Goal: Task Accomplishment & Management: Complete application form

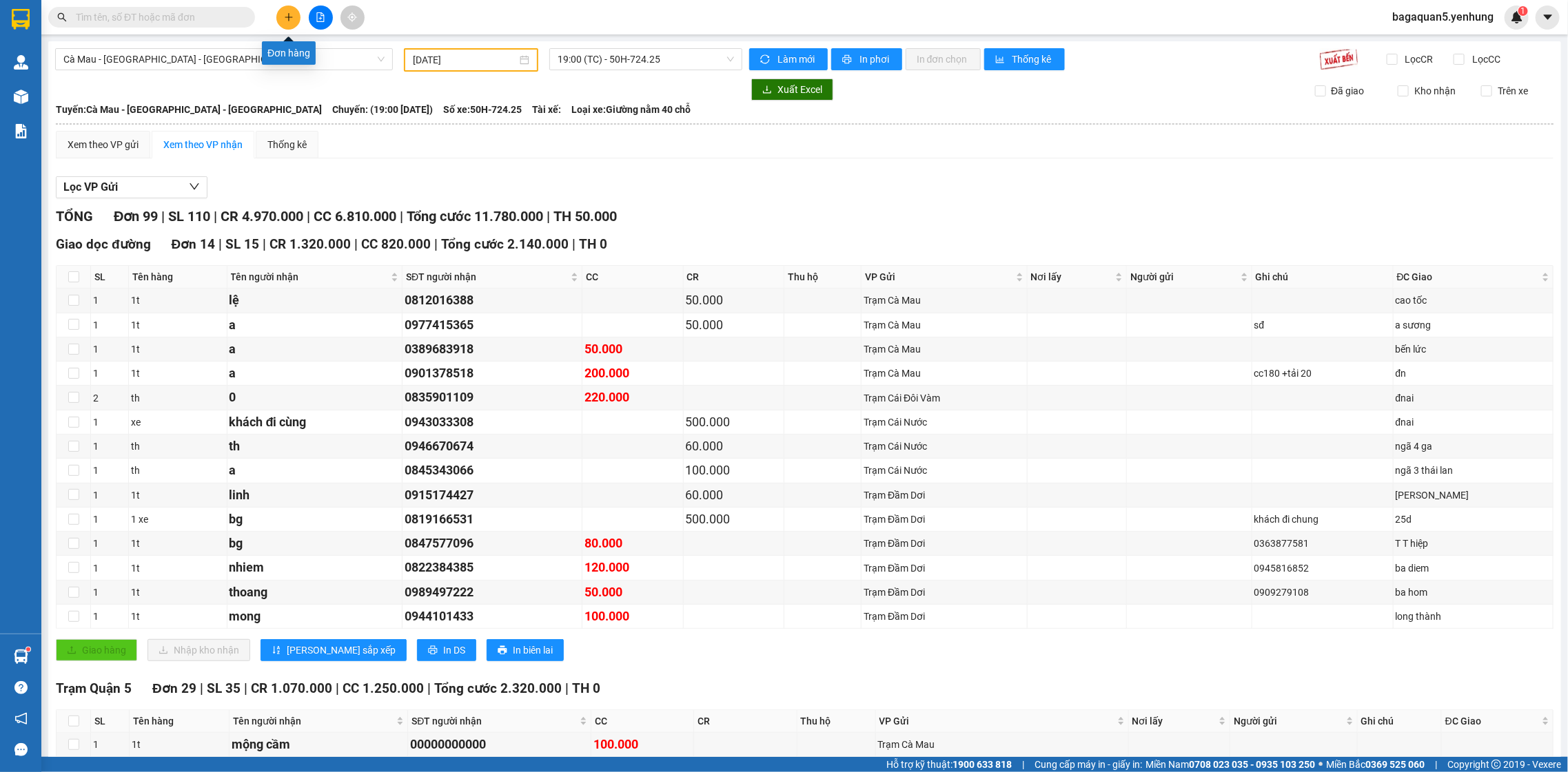
click at [286, 9] on button at bounding box center [289, 17] width 24 height 24
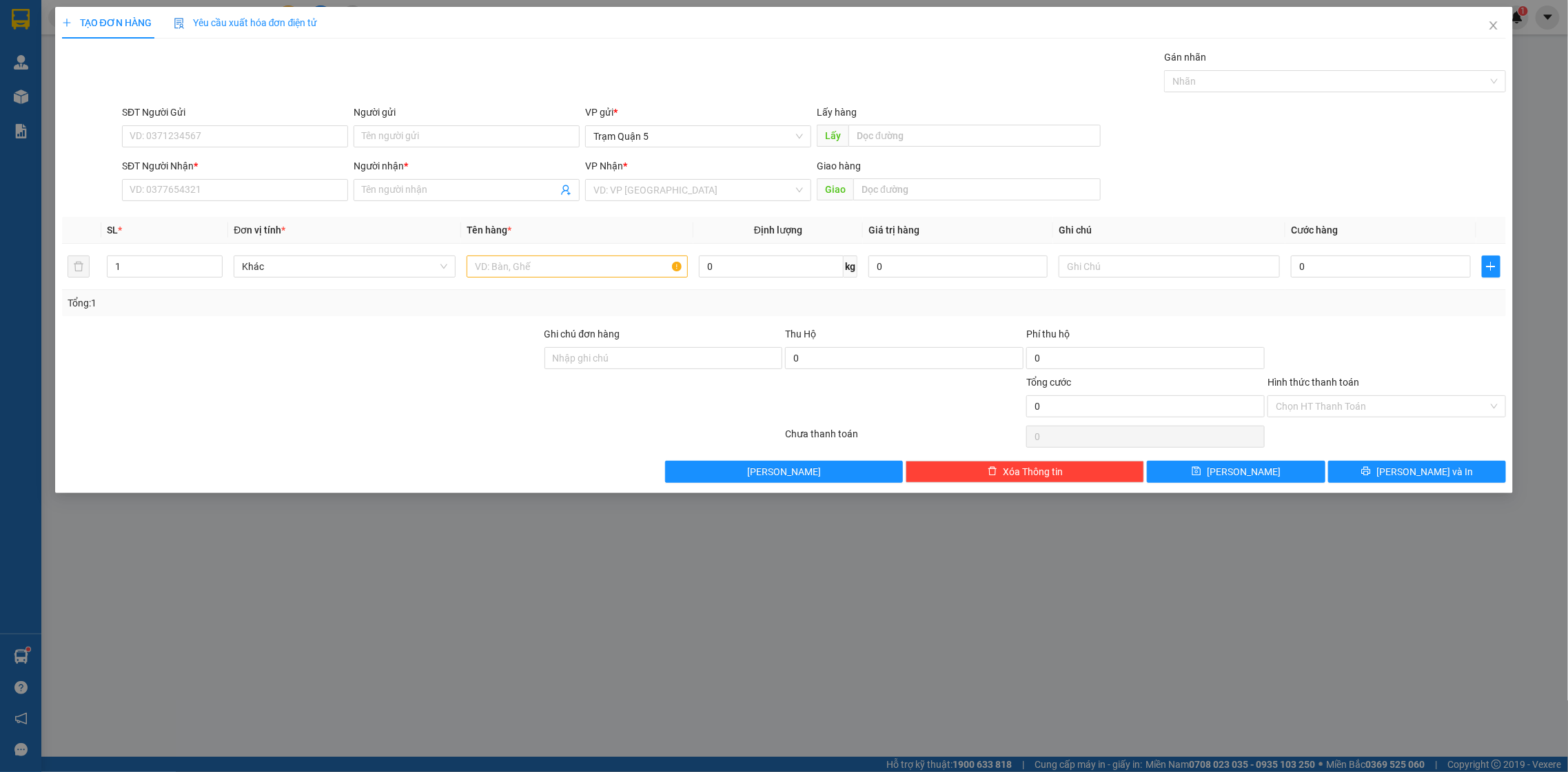
click at [299, 173] on div "SĐT Người Nhận *" at bounding box center [235, 167] width 226 height 15
click at [299, 179] on input "SĐT Người Nhận *" at bounding box center [235, 190] width 226 height 22
click at [300, 184] on input "SĐT Người Nhận *" at bounding box center [235, 190] width 226 height 22
type input "0907782198"
click at [278, 221] on div "0907782198 - Quốc Toàn" at bounding box center [234, 219] width 209 height 15
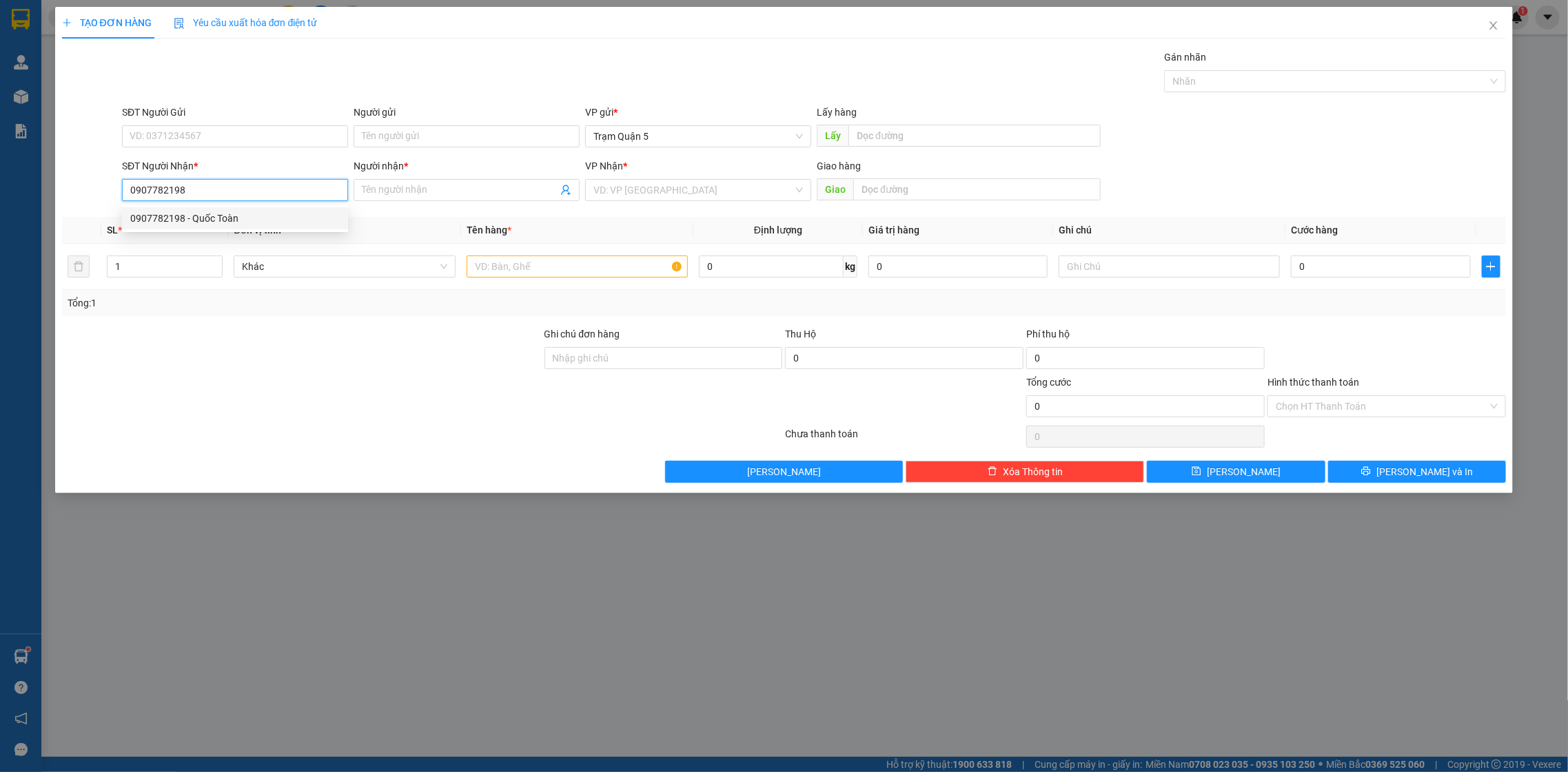
type input "Quốc Toàn"
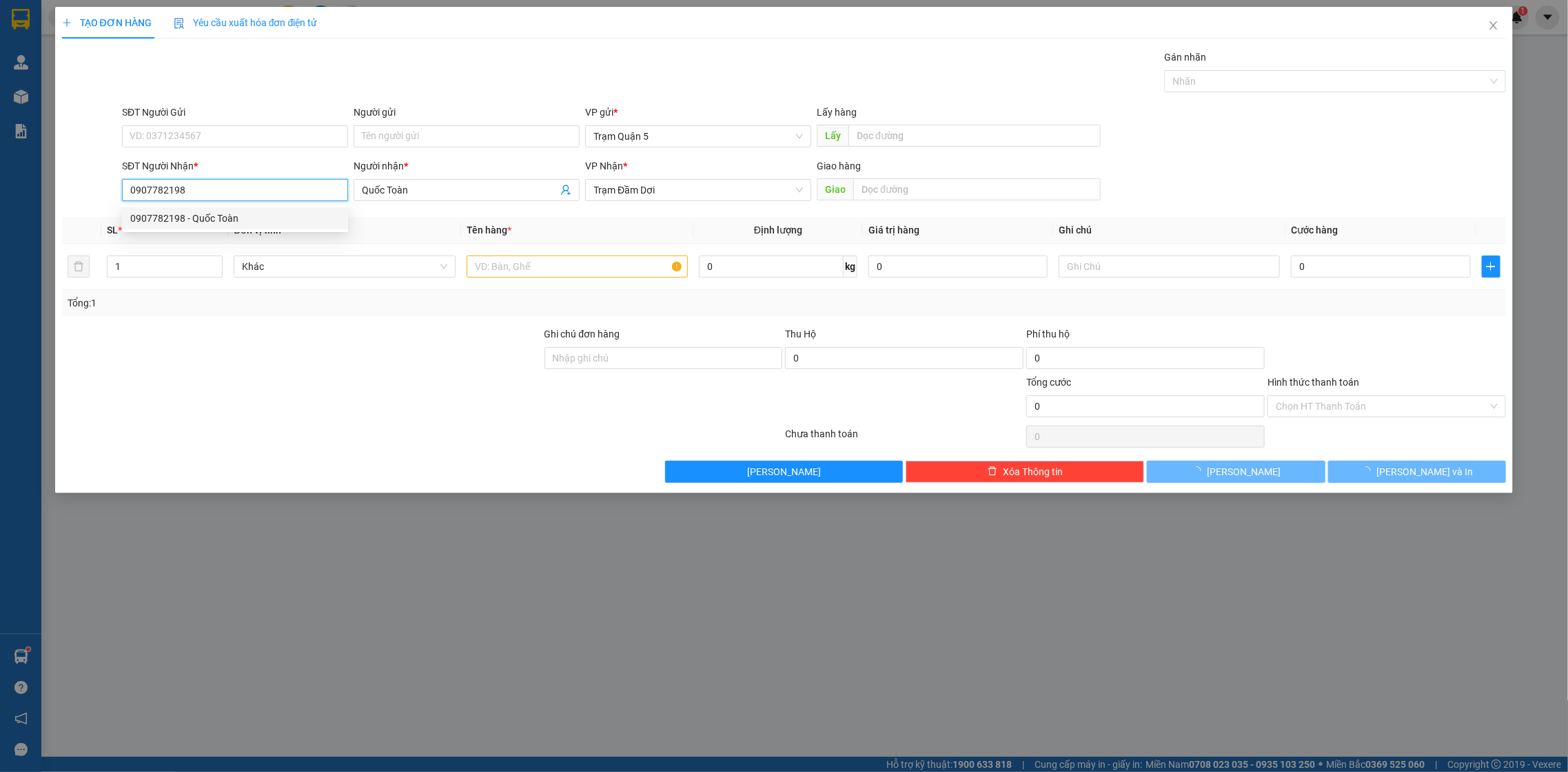
type input "50.000"
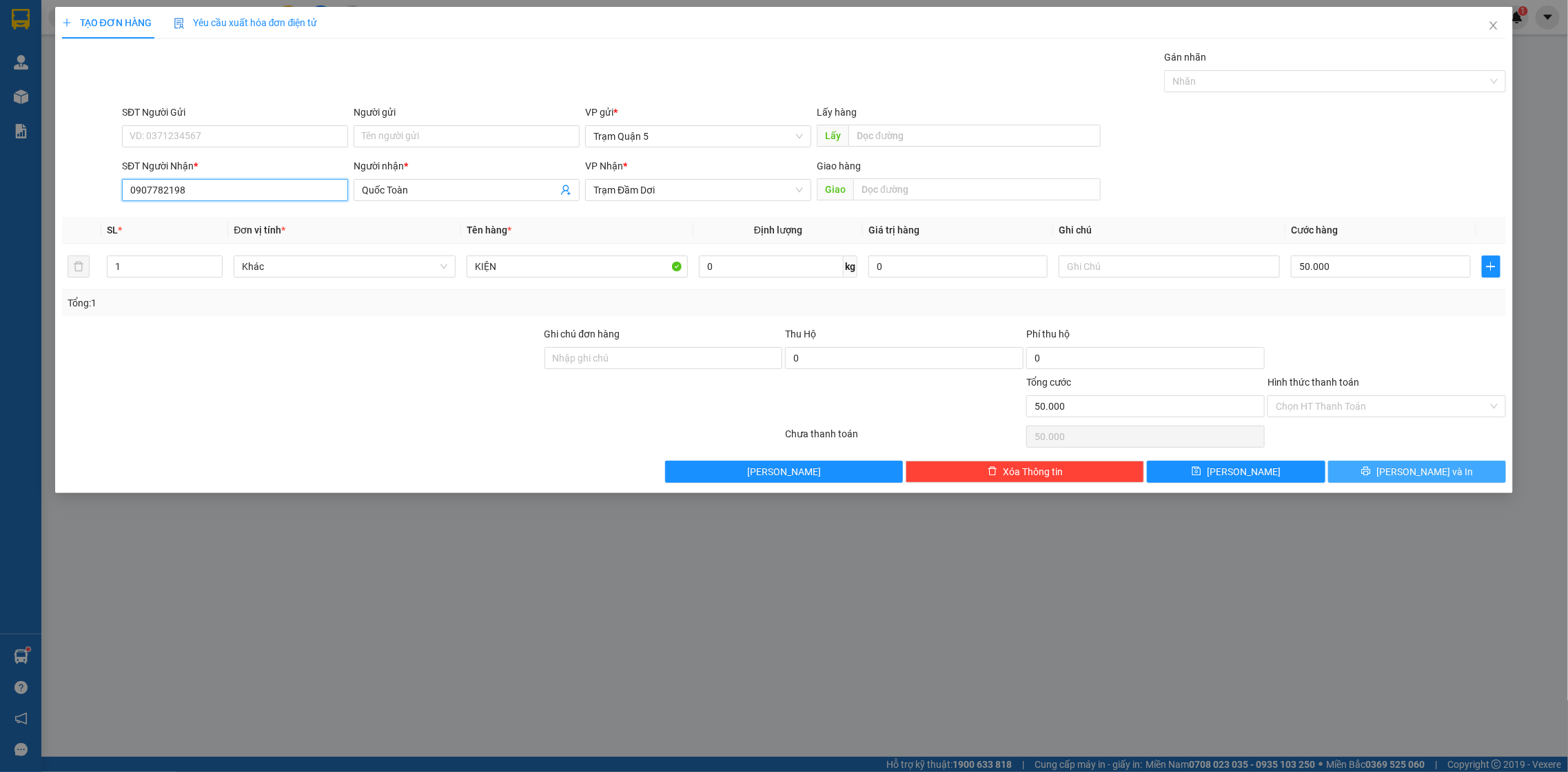
type input "0907782198"
click at [1465, 470] on button "[PERSON_NAME] và In" at bounding box center [1418, 472] width 178 height 22
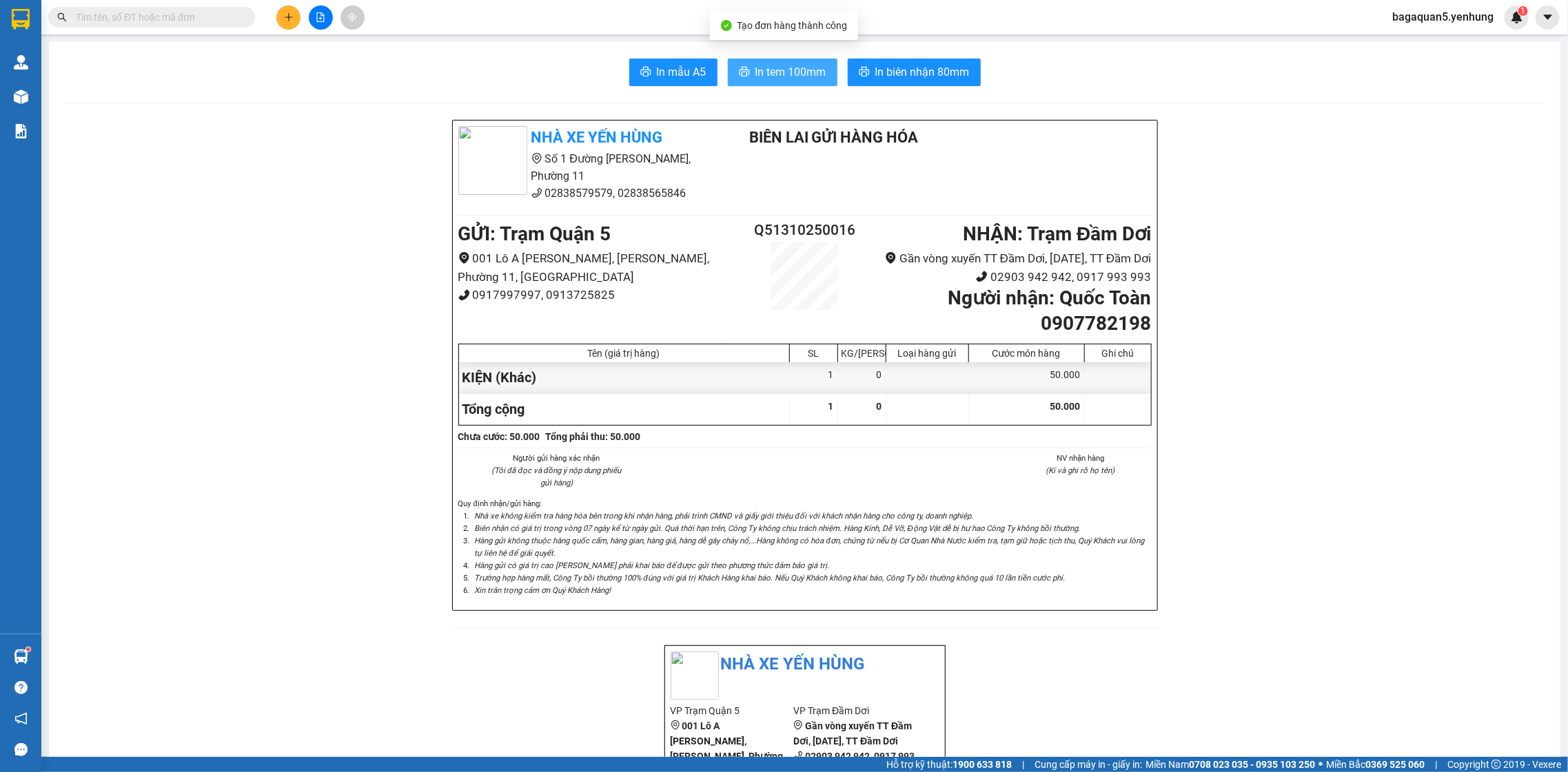
click at [763, 77] on span "In tem 100mm" at bounding box center [790, 72] width 71 height 17
click at [289, 23] on button at bounding box center [289, 17] width 24 height 24
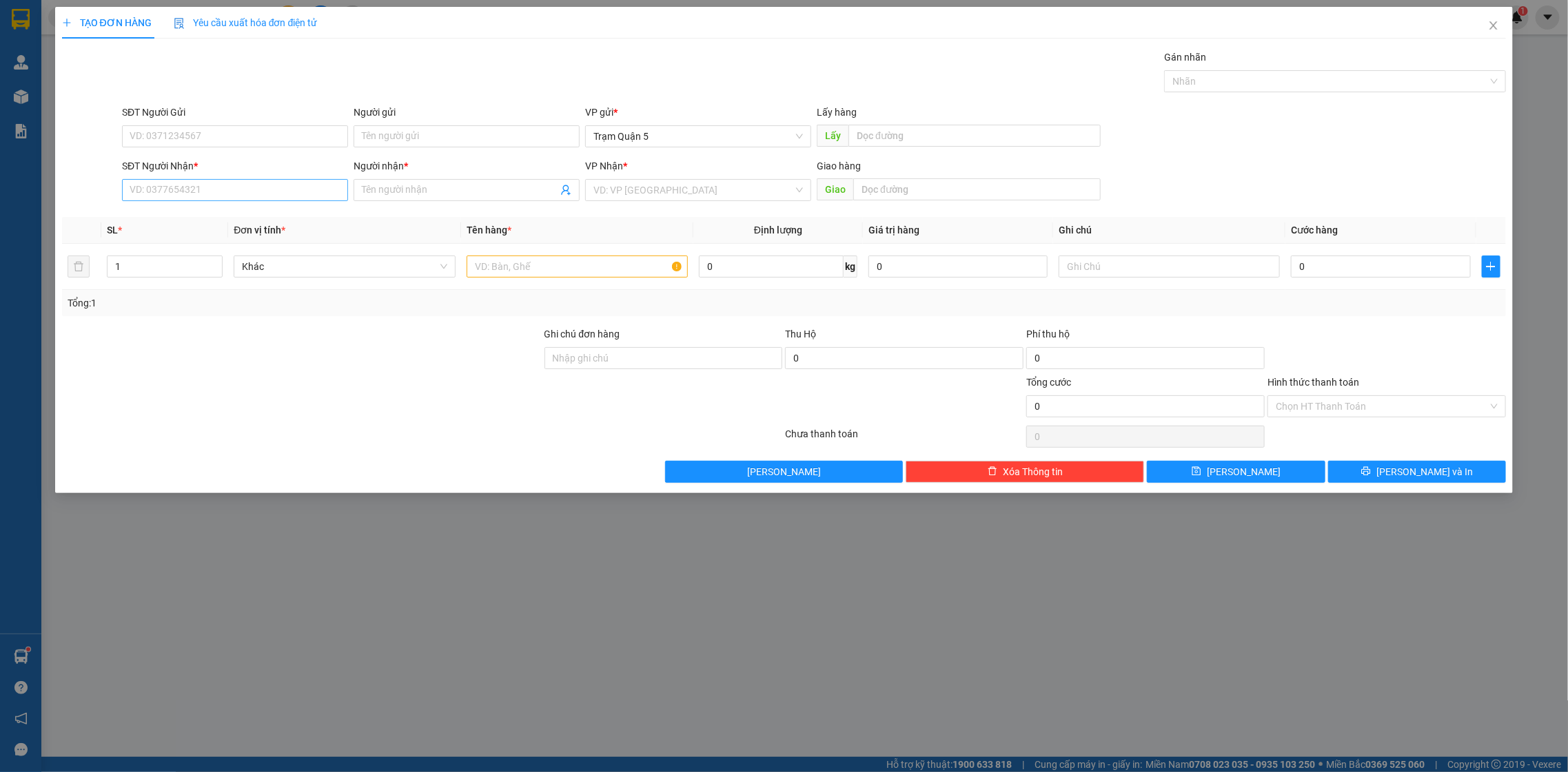
drag, startPoint x: 220, startPoint y: 168, endPoint x: 249, endPoint y: 198, distance: 41.7
click at [223, 169] on div "SĐT Người Nhận *" at bounding box center [235, 167] width 226 height 15
click at [223, 179] on input "SĐT Người Nhận *" at bounding box center [235, 190] width 226 height 22
click at [249, 198] on input "SĐT Người Nhận *" at bounding box center [235, 190] width 226 height 22
type input "0944304034"
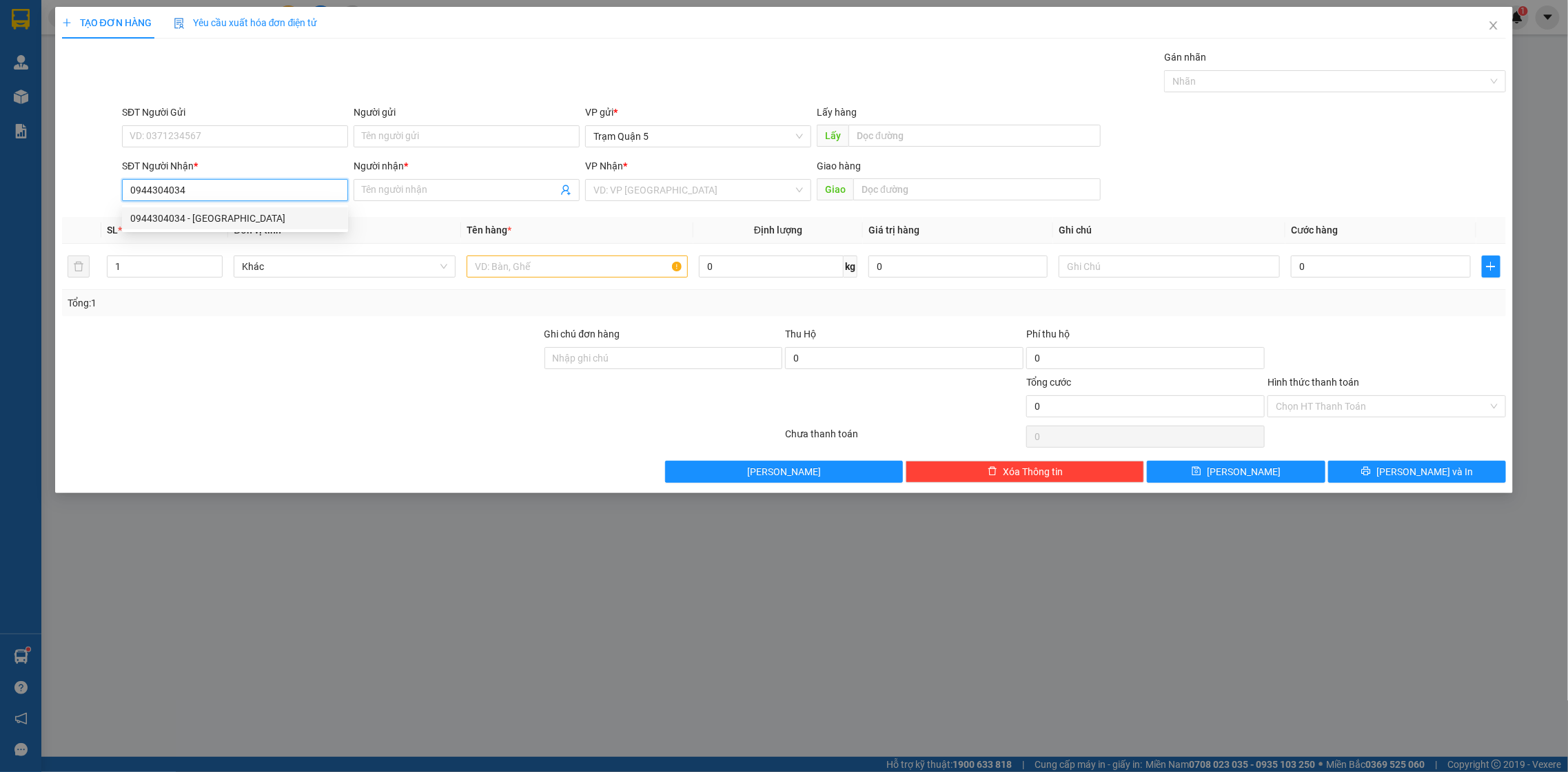
click at [270, 227] on div "0944304034 - [GEOGRAPHIC_DATA]" at bounding box center [235, 219] width 226 height 22
type input "ĐỨC"
type input "50.000"
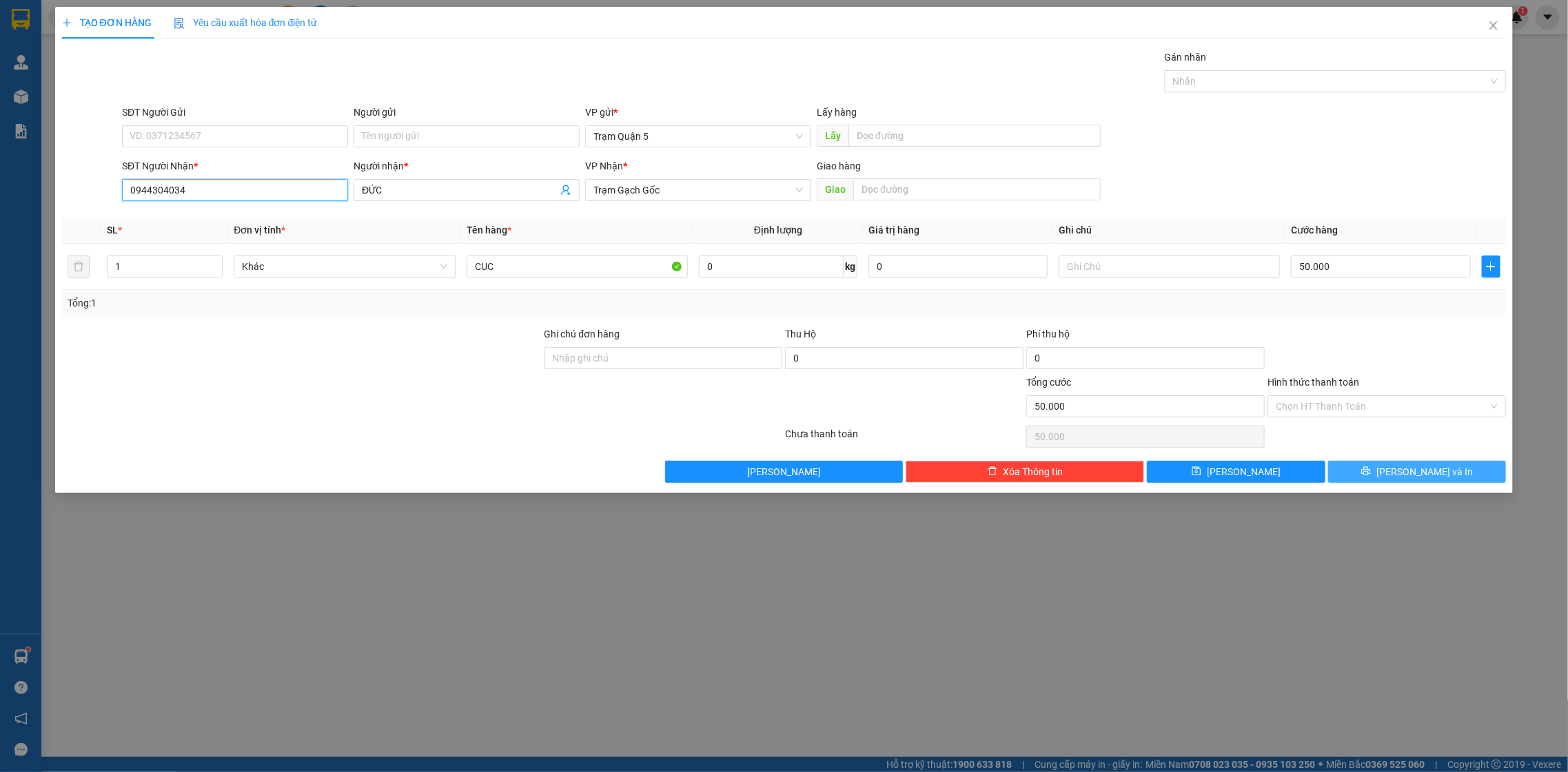
type input "0944304034"
click at [1451, 465] on button "[PERSON_NAME] và In" at bounding box center [1418, 472] width 178 height 22
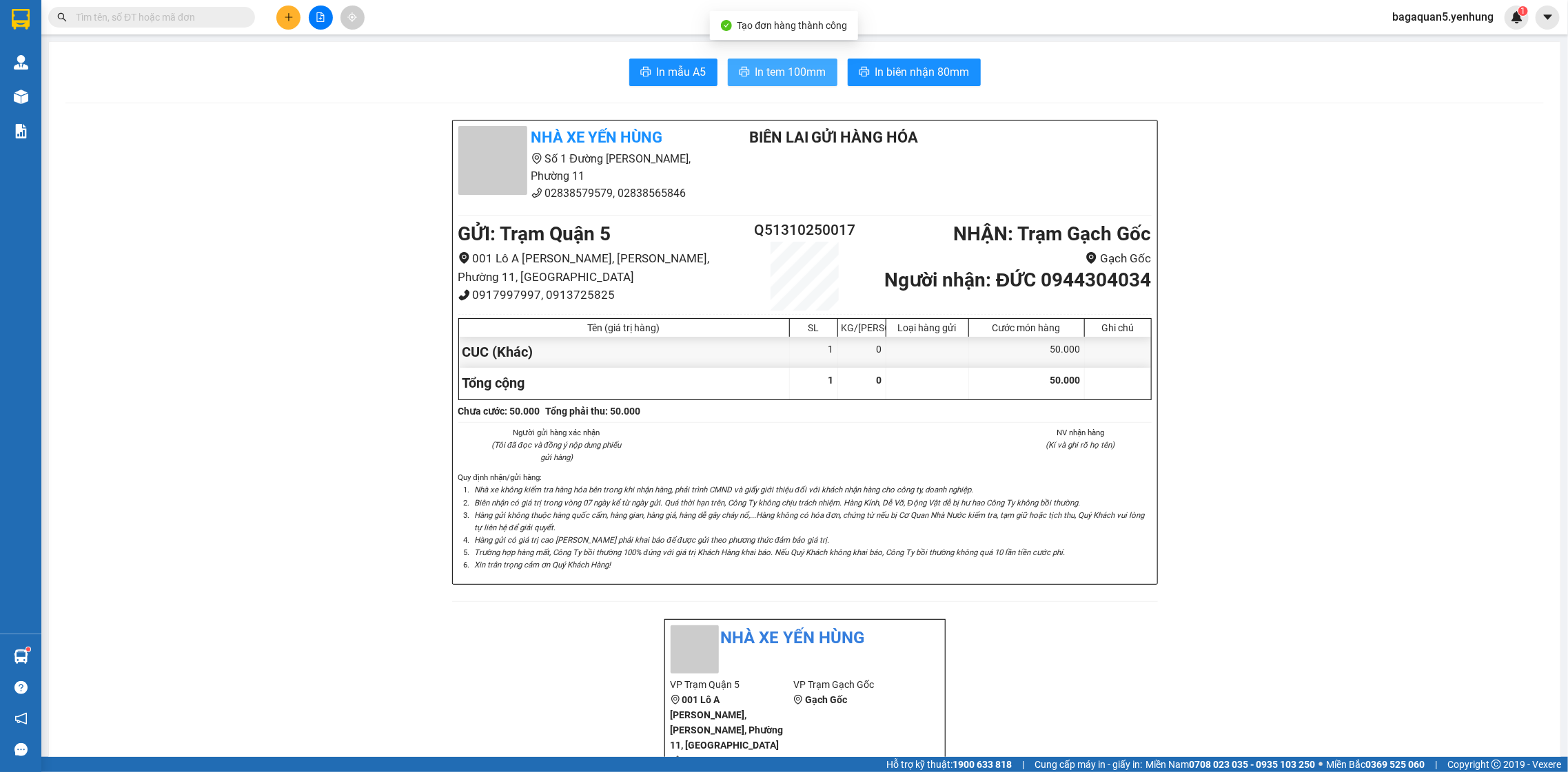
click at [774, 85] on button "In tem 100mm" at bounding box center [783, 73] width 109 height 27
click at [290, 15] on icon "plus" at bounding box center [288, 17] width 9 height 9
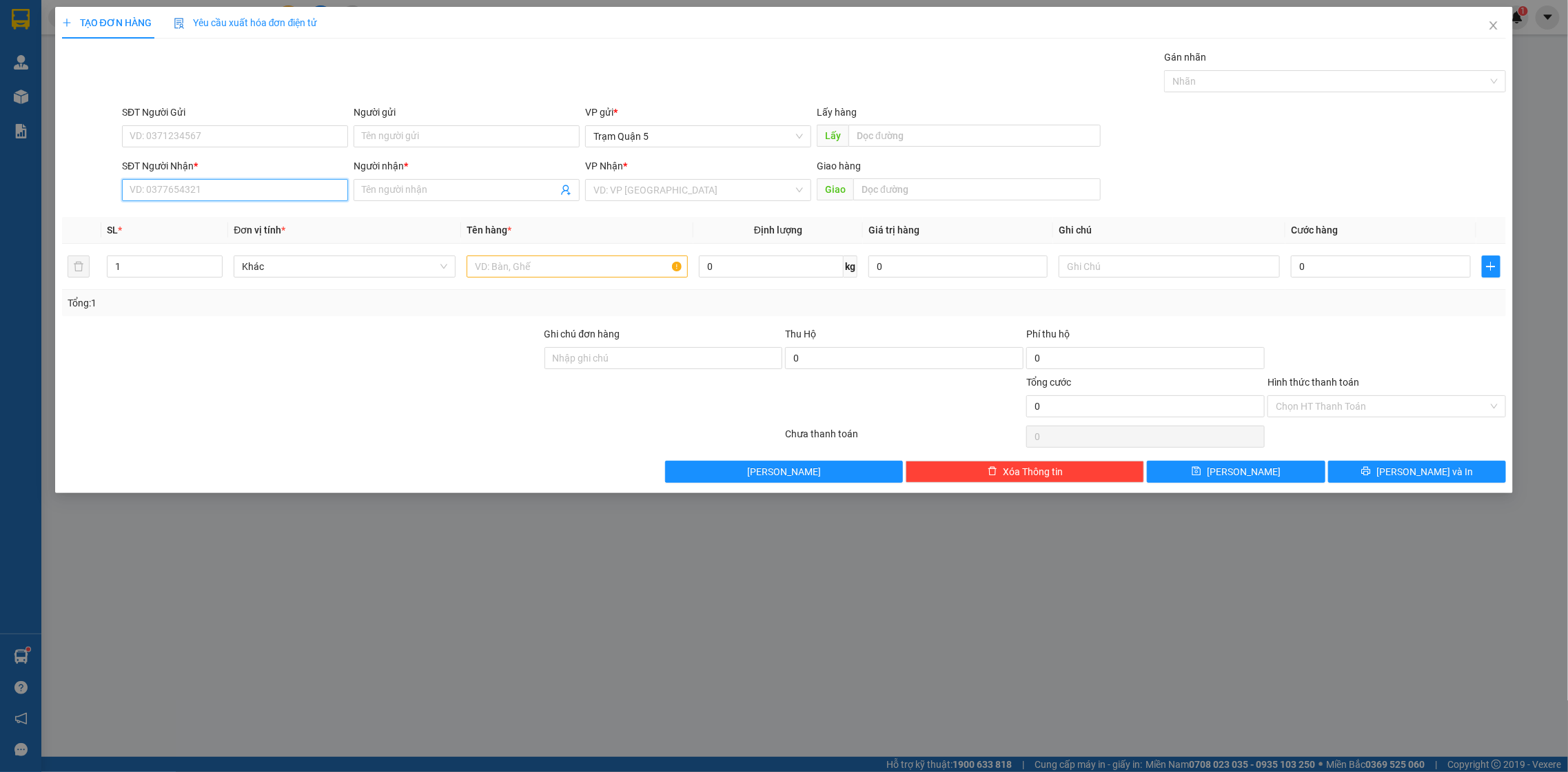
click at [223, 195] on input "SĐT Người Nhận *" at bounding box center [235, 190] width 226 height 22
type input "000000000000"
click at [487, 179] on span at bounding box center [467, 190] width 226 height 22
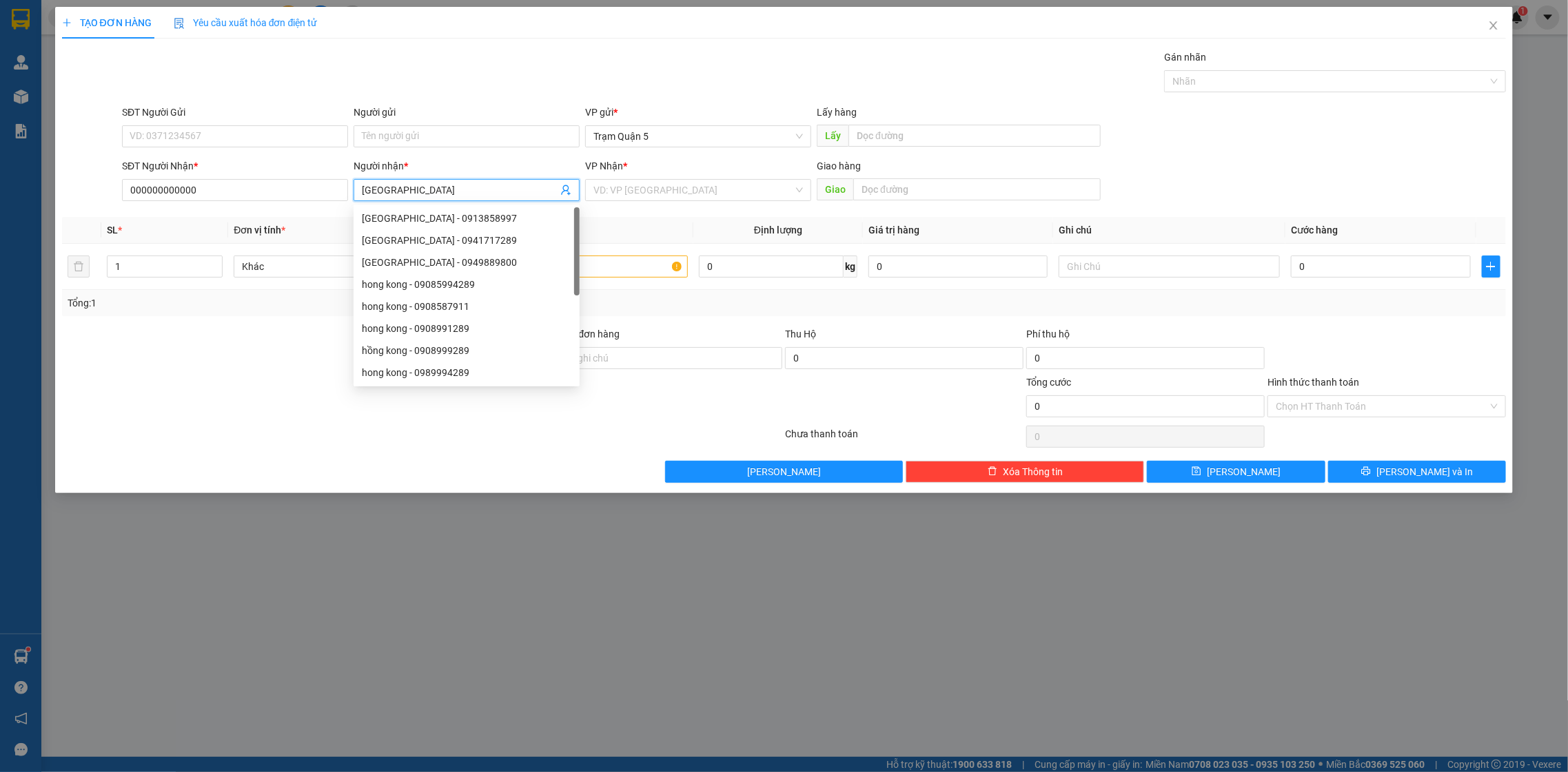
type input "[GEOGRAPHIC_DATA]"
click at [656, 208] on div "Transit Pickup Surcharge Ids Transit Deliver Surcharge Ids Transit Deliver Surc…" at bounding box center [784, 266] width 1445 height 433
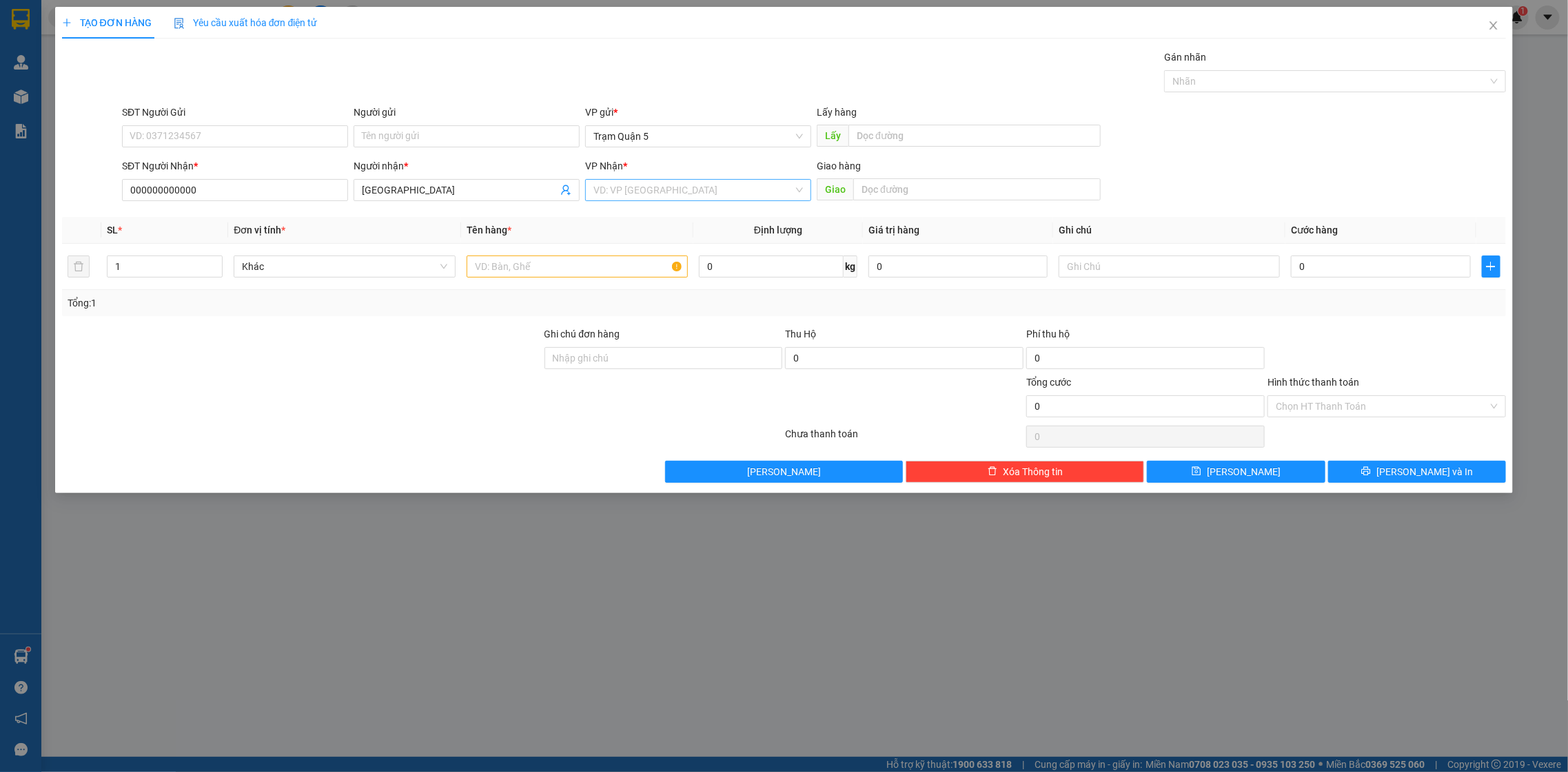
click at [661, 191] on input "search" at bounding box center [694, 190] width 200 height 20
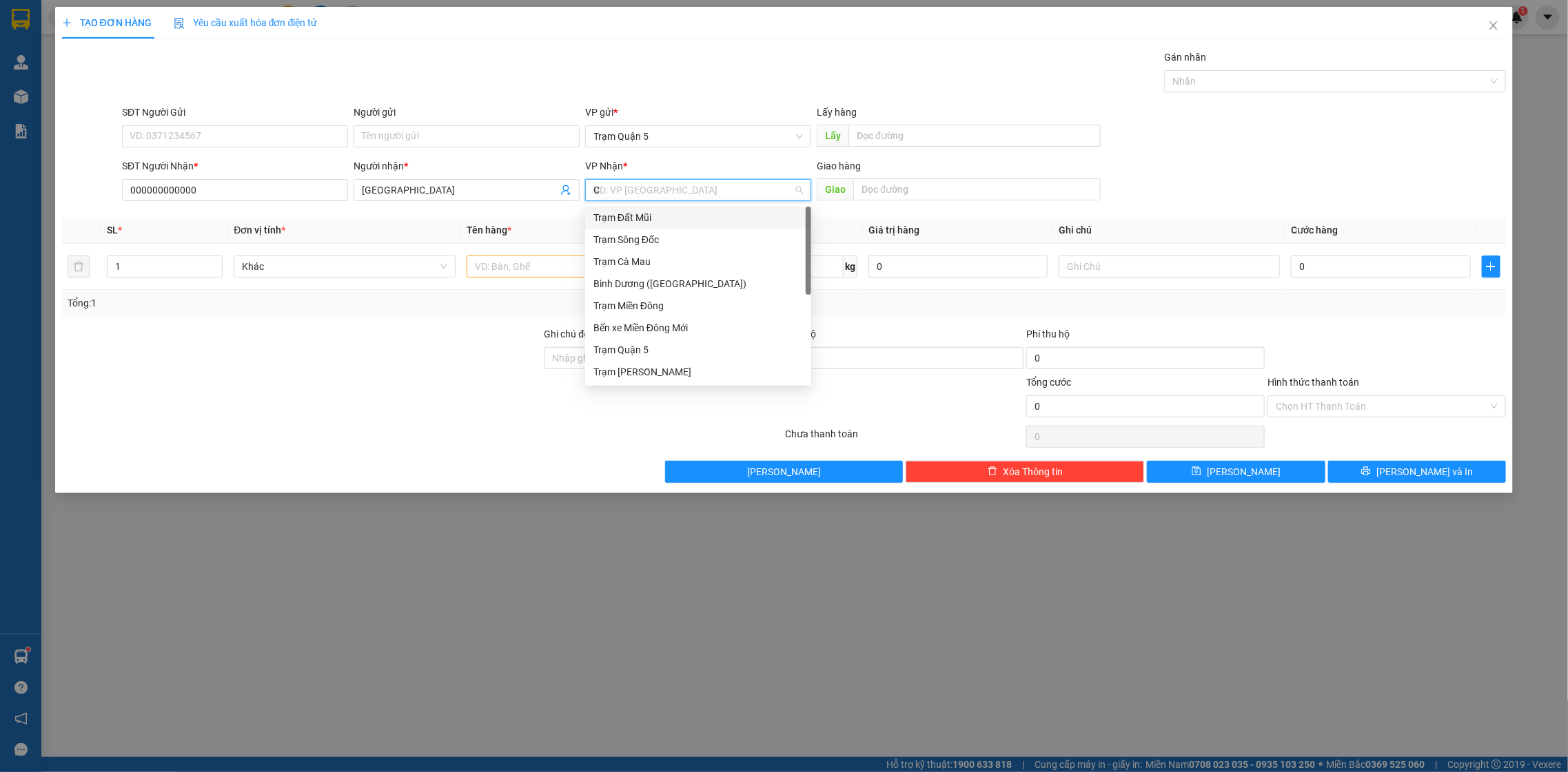
type input "CD"
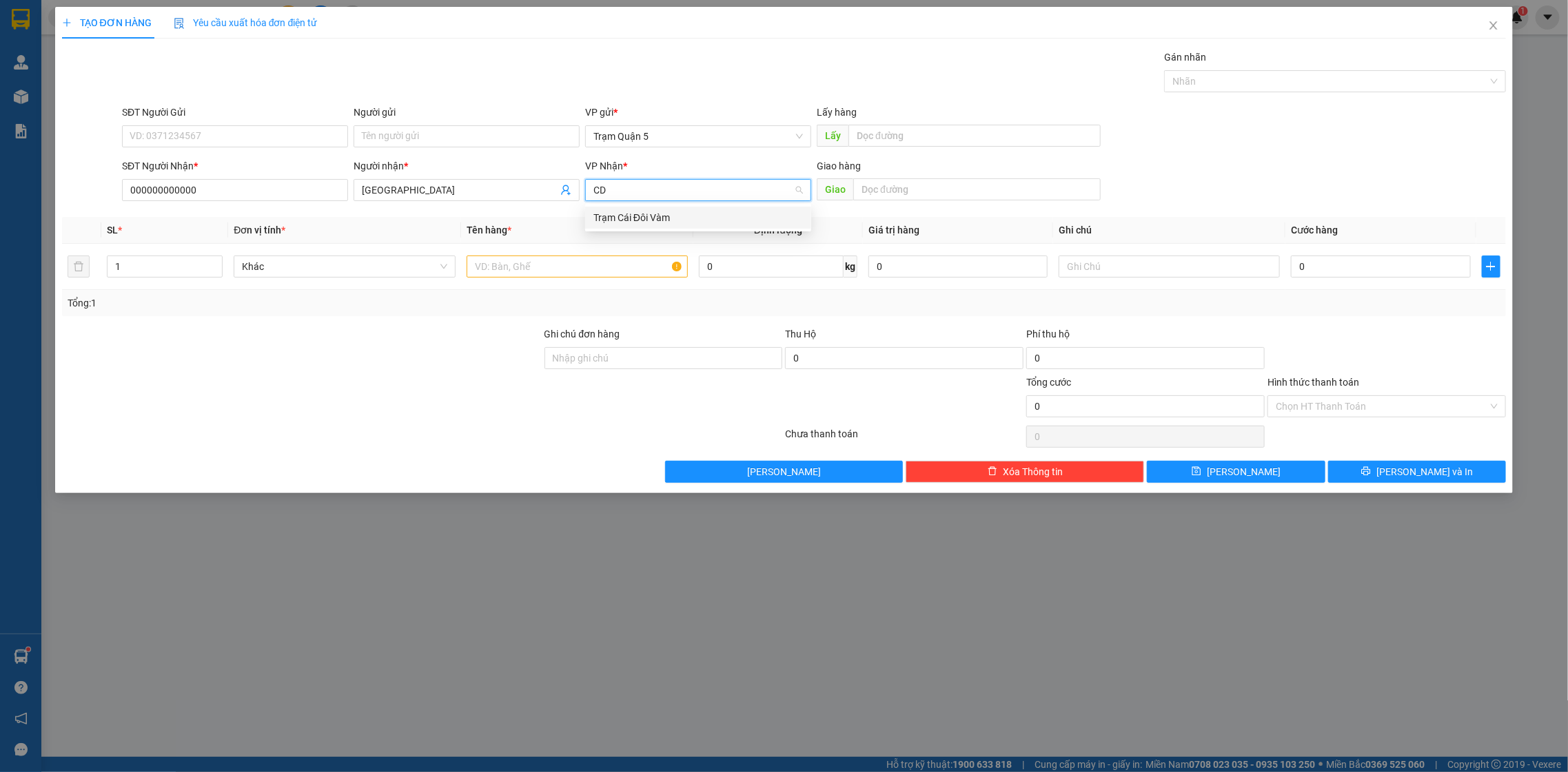
drag, startPoint x: 683, startPoint y: 214, endPoint x: 666, endPoint y: 230, distance: 23.3
click at [683, 217] on div "Trạm Cái Đôi Vàm" at bounding box center [698, 218] width 209 height 15
click at [618, 272] on input "text" at bounding box center [578, 266] width 222 height 22
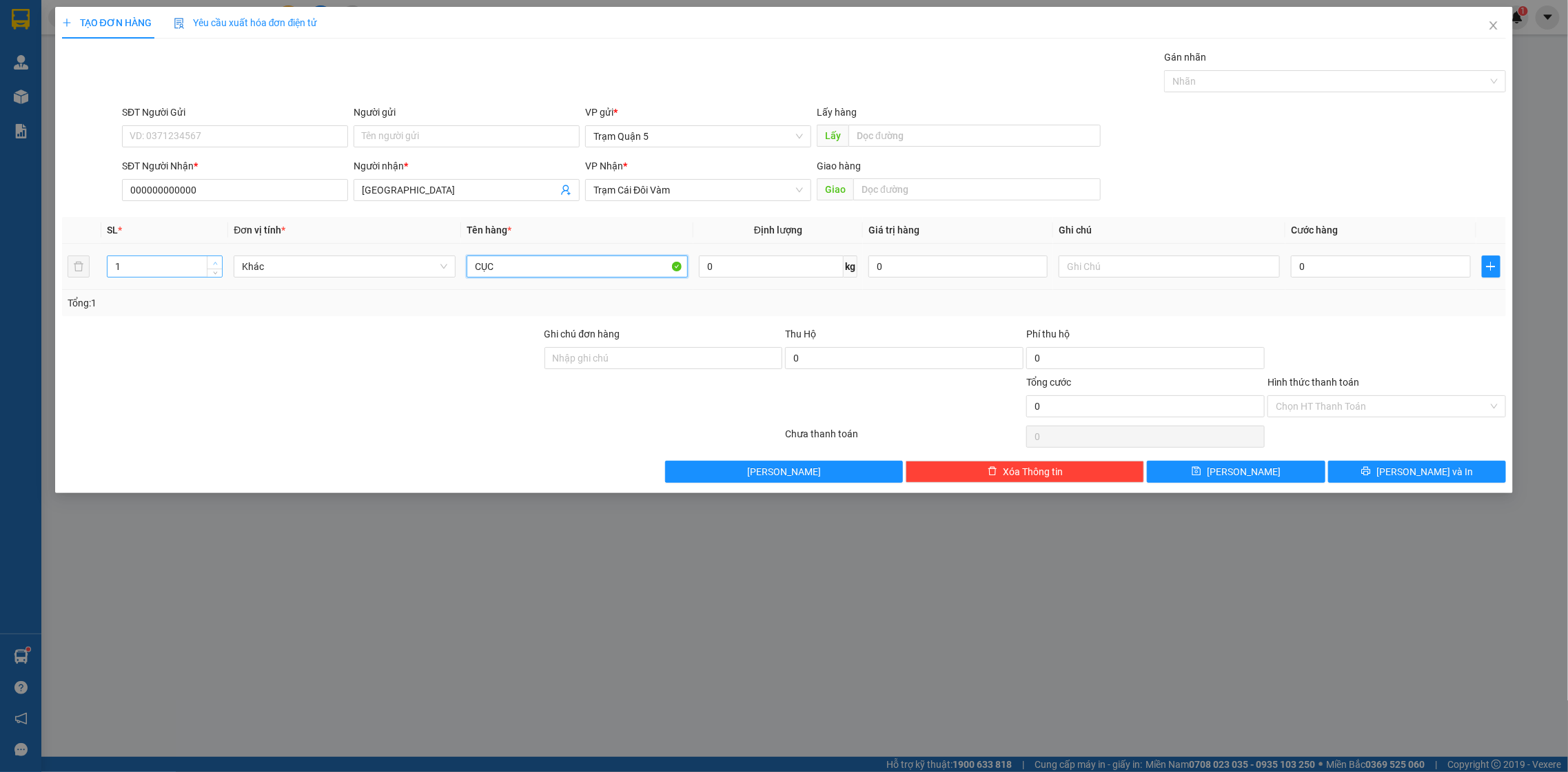
type input "CỤC"
type input "2"
click at [217, 258] on span "Increase Value" at bounding box center [214, 262] width 15 height 13
click at [1380, 252] on td "0" at bounding box center [1381, 267] width 191 height 46
click at [1383, 258] on input "0" at bounding box center [1381, 266] width 179 height 22
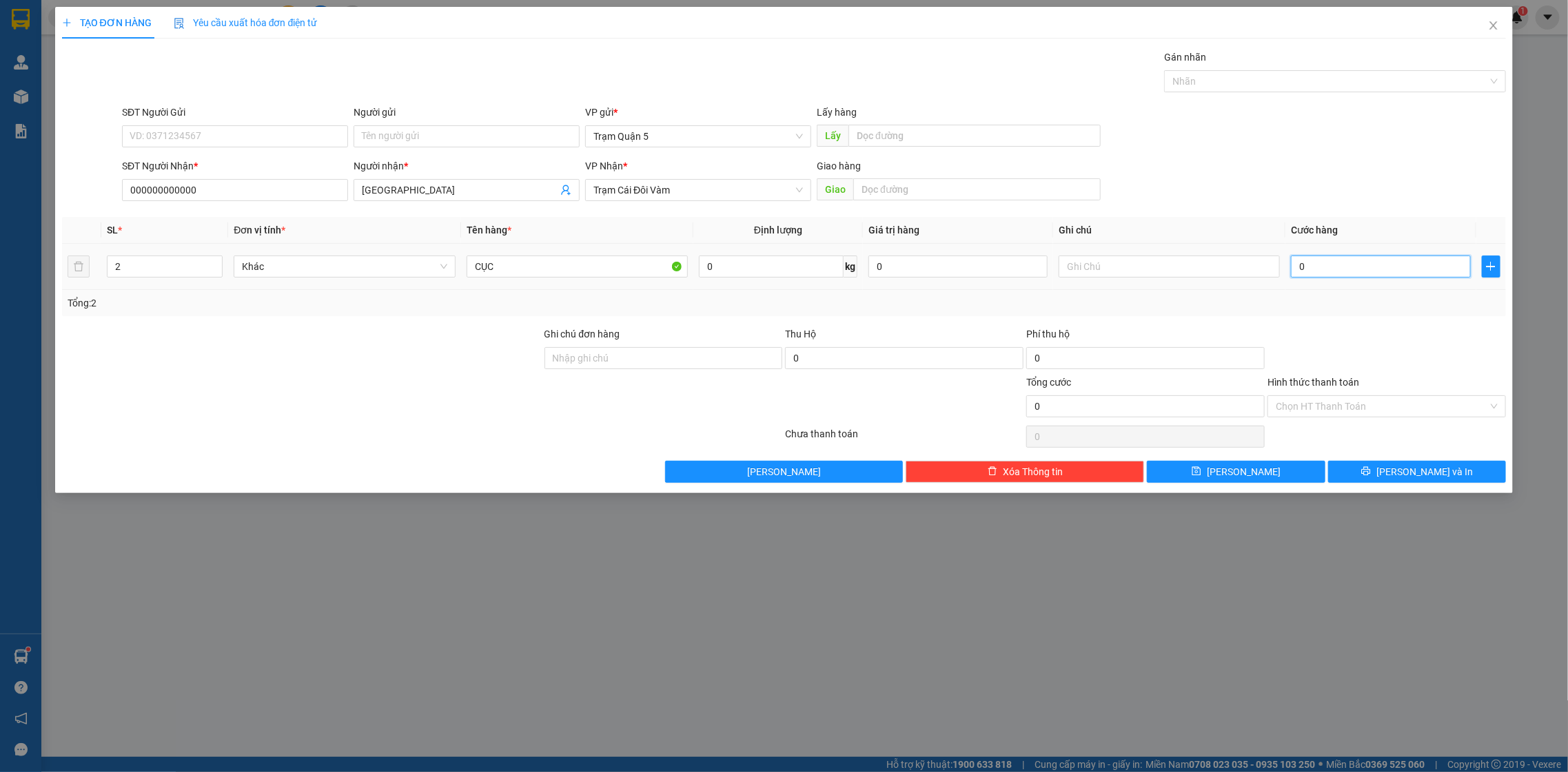
type input "1"
type input "12"
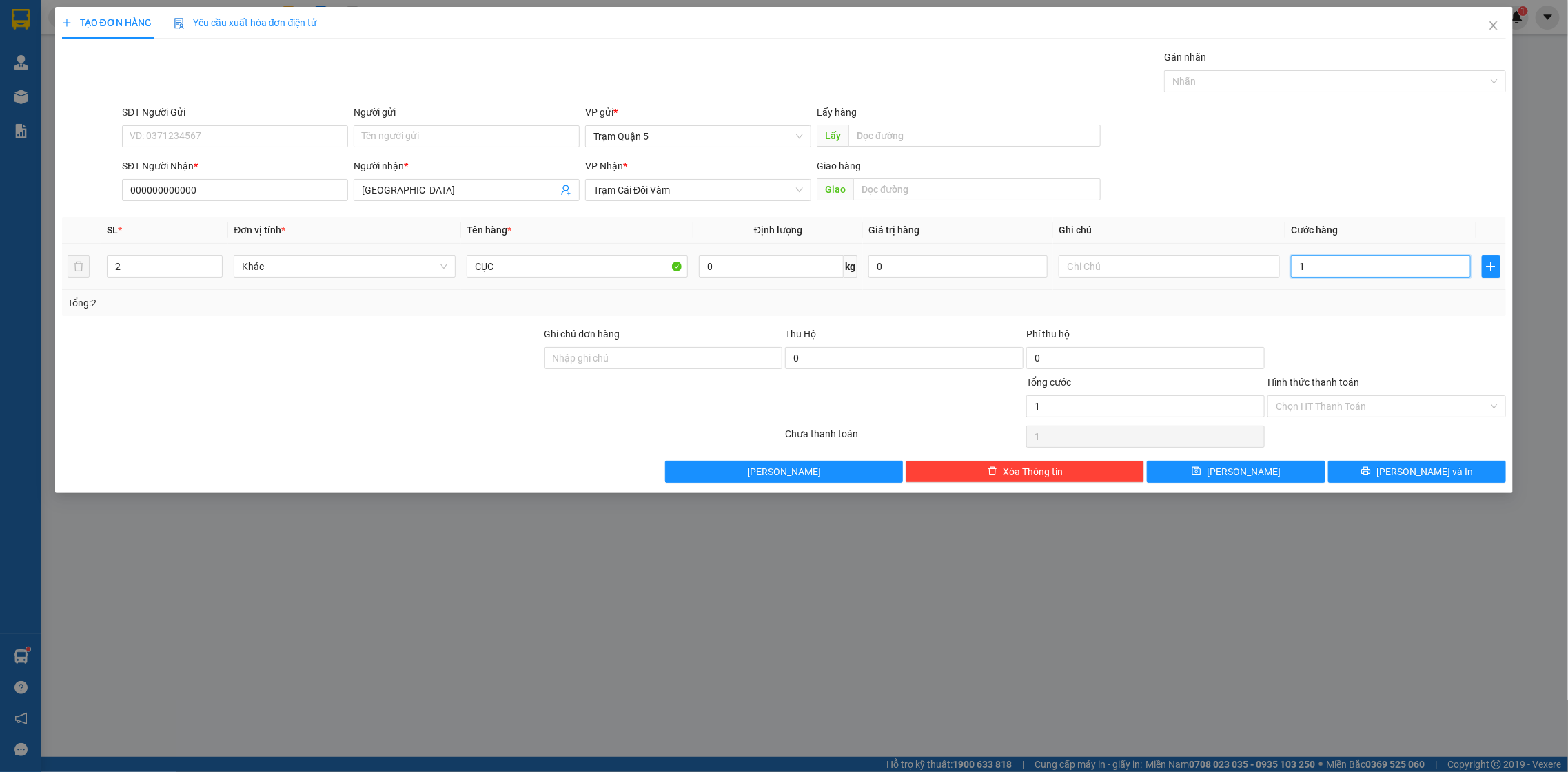
type input "12"
type input "120"
type input "120.000"
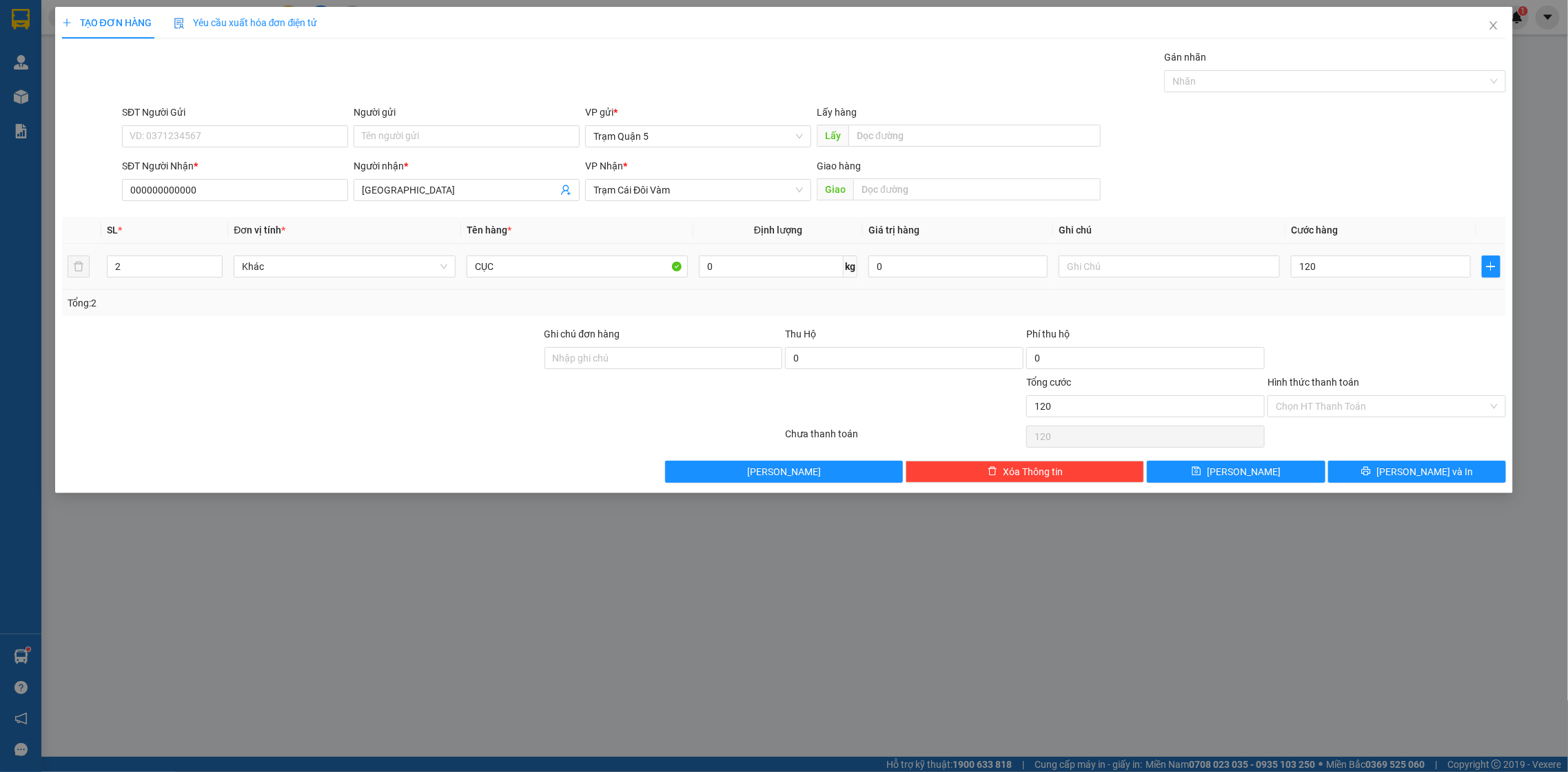
type input "120.000"
click at [1393, 308] on div "Tổng: 2" at bounding box center [784, 303] width 1434 height 15
click at [1420, 466] on span "[PERSON_NAME] và In" at bounding box center [1424, 472] width 97 height 15
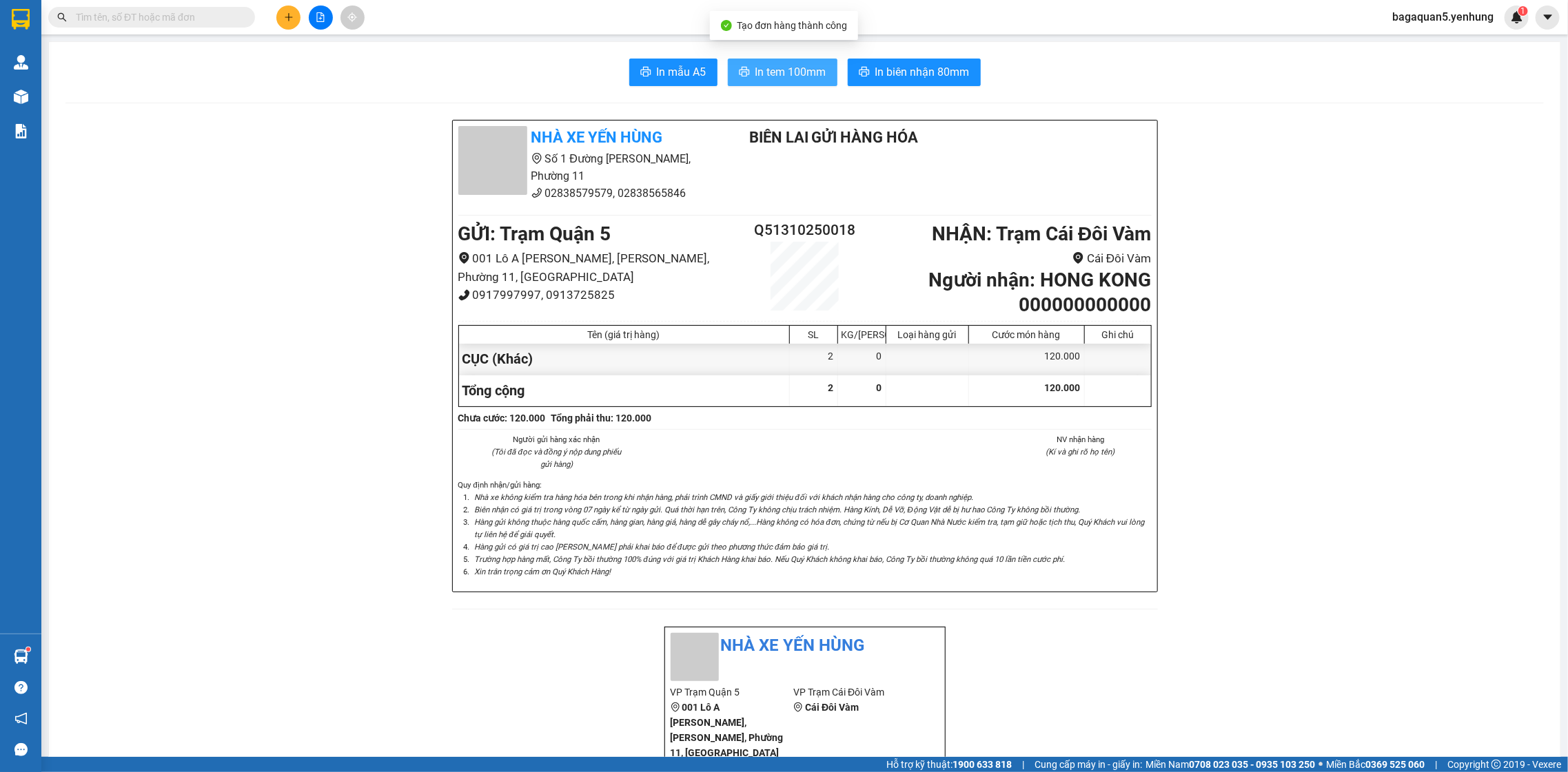
click at [785, 73] on span "In tem 100mm" at bounding box center [790, 72] width 71 height 17
